Goal: Register for event/course

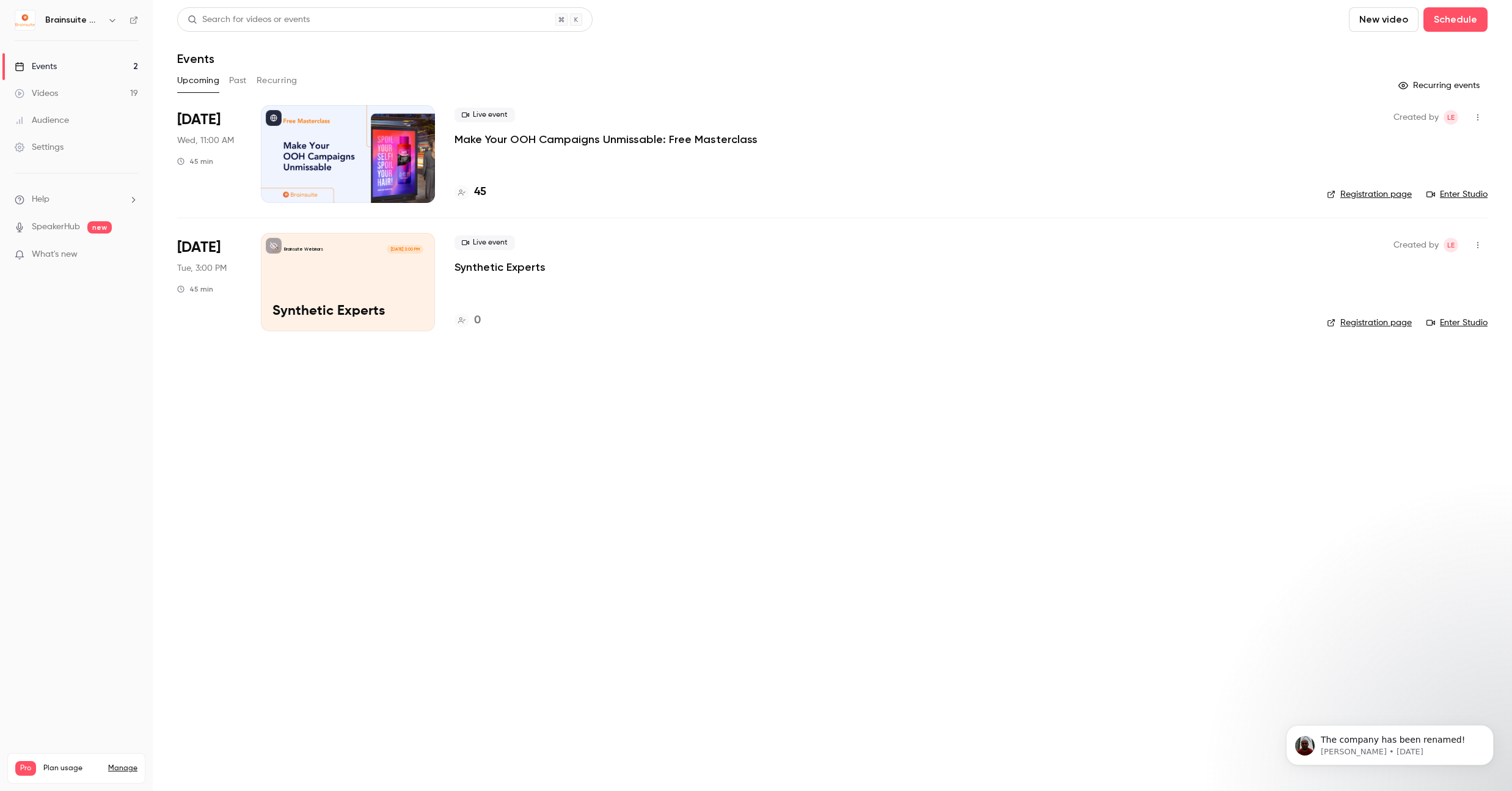
click at [526, 138] on p "Make Your OOH Campaigns Unmissable: Free Masterclass" at bounding box center [605, 139] width 303 height 15
